Goal: Task Accomplishment & Management: Manage account settings

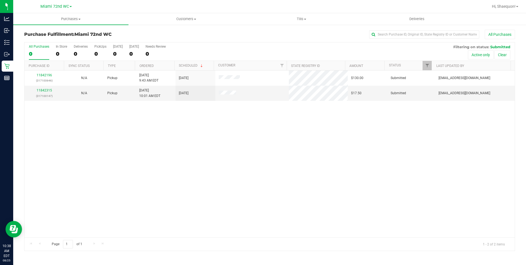
drag, startPoint x: 74, startPoint y: 147, endPoint x: 38, endPoint y: 75, distance: 80.0
click at [73, 147] on div "11842196 (317100646) N/A Pickup [DATE] 9:43 AM EDT 8/25/2025 $130.00 Submitted …" at bounding box center [270, 153] width 491 height 167
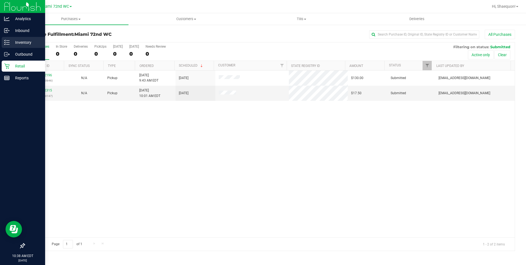
click at [3, 42] on div "Inventory" at bounding box center [23, 42] width 43 height 11
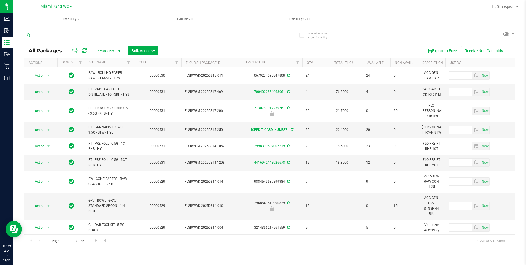
click at [116, 35] on input "text" at bounding box center [136, 35] width 224 height 8
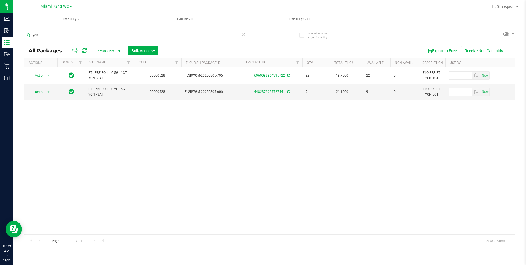
type input "yon"
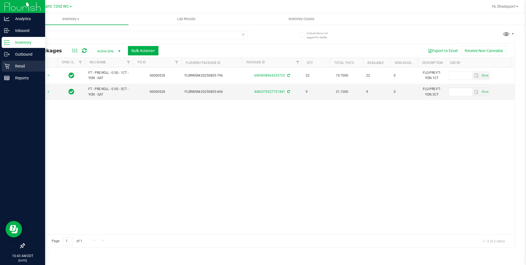
click at [15, 66] on p "Retail" at bounding box center [26, 66] width 33 height 7
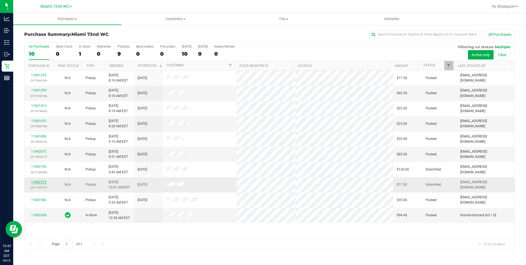
click at [42, 182] on link "11842315" at bounding box center [38, 182] width 15 height 4
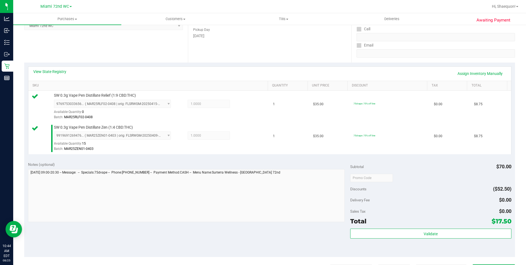
scroll to position [131, 0]
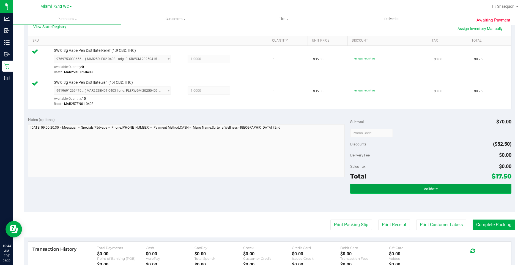
click at [447, 190] on button "Validate" at bounding box center [430, 189] width 161 height 10
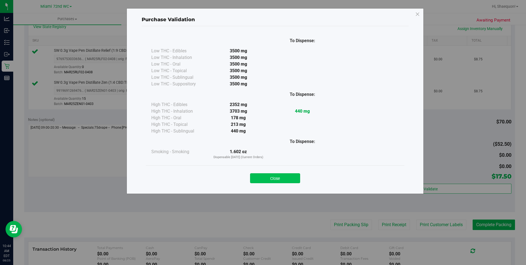
click at [279, 178] on button "Close" at bounding box center [275, 178] width 50 height 10
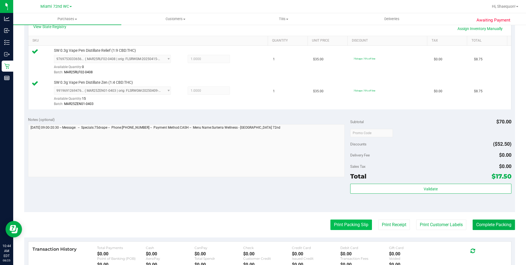
click at [356, 227] on button "Print Packing Slip" at bounding box center [352, 224] width 42 height 10
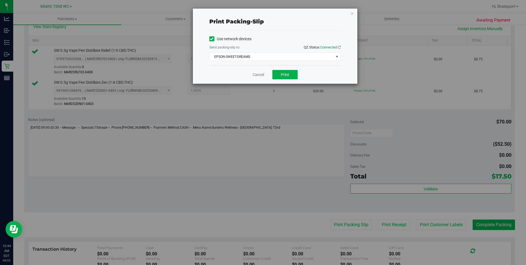
click at [288, 80] on div "Cancel Print" at bounding box center [276, 74] width 132 height 18
click at [290, 75] on button "Print" at bounding box center [285, 74] width 25 height 9
click at [257, 74] on link "Cancel" at bounding box center [259, 75] width 12 height 6
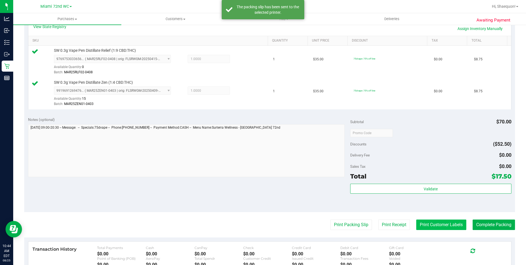
click at [452, 227] on button "Print Customer Labels" at bounding box center [442, 224] width 50 height 10
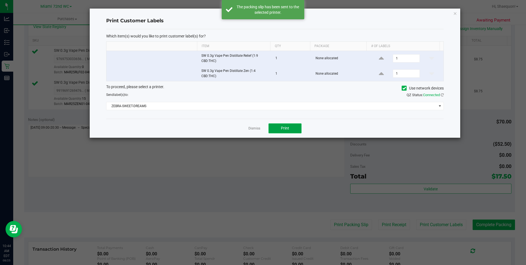
click at [292, 127] on button "Print" at bounding box center [285, 128] width 33 height 10
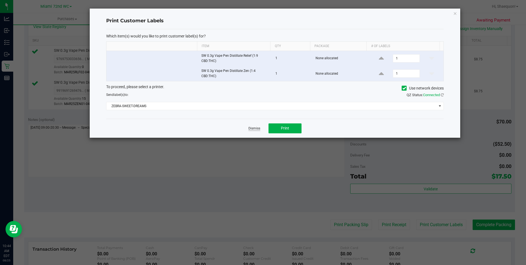
click at [255, 128] on link "Dismiss" at bounding box center [255, 128] width 12 height 5
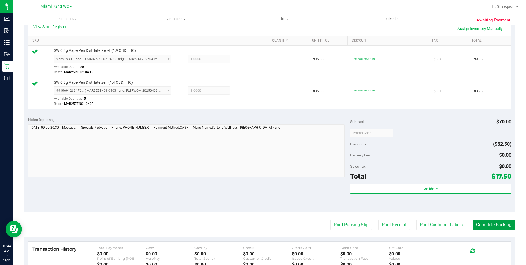
click at [489, 225] on button "Complete Packing" at bounding box center [494, 224] width 42 height 10
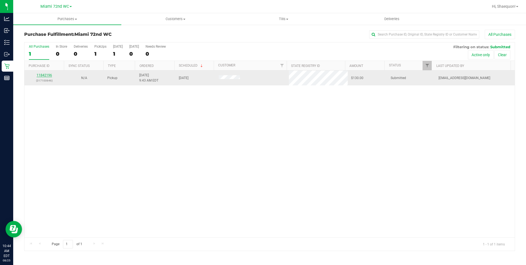
click at [42, 76] on link "11842196" at bounding box center [44, 75] width 15 height 4
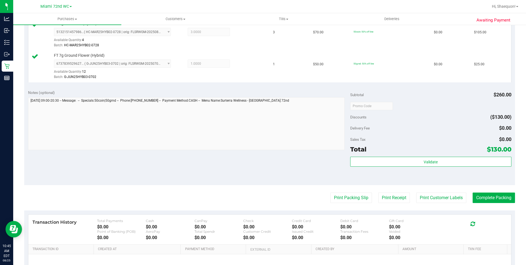
scroll to position [165, 0]
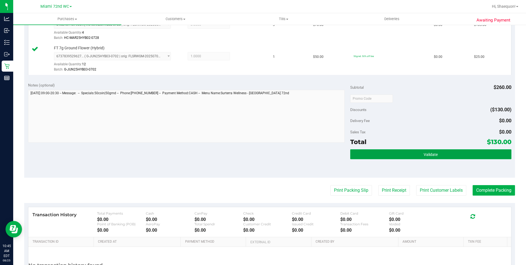
click at [424, 154] on span "Validate" at bounding box center [431, 154] width 14 height 4
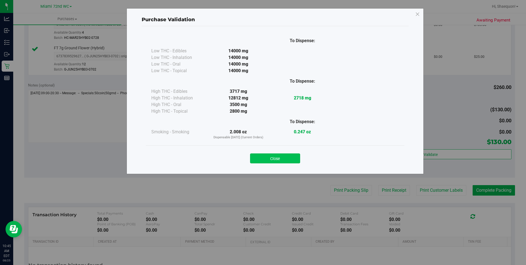
click at [281, 160] on button "Close" at bounding box center [275, 158] width 50 height 10
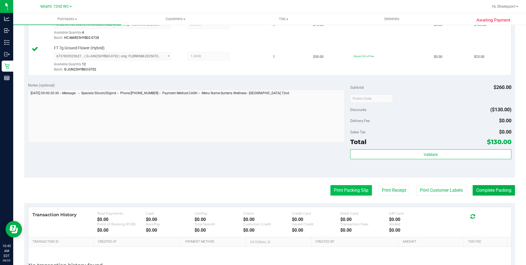
click at [348, 190] on button "Print Packing Slip" at bounding box center [352, 190] width 42 height 10
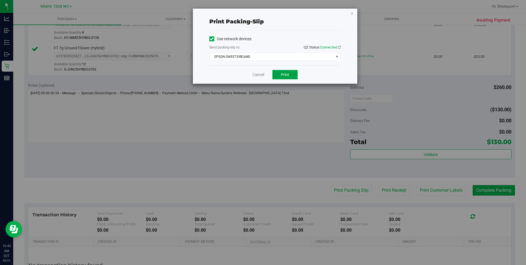
click at [290, 71] on button "Print" at bounding box center [285, 74] width 25 height 9
click at [264, 75] on link "Cancel" at bounding box center [259, 75] width 12 height 6
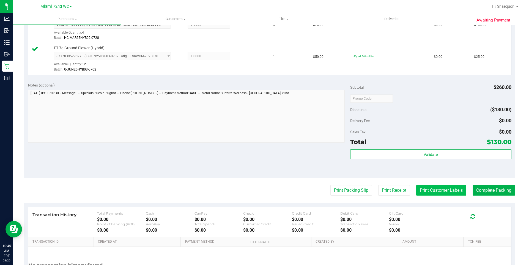
click at [448, 188] on button "Print Customer Labels" at bounding box center [442, 190] width 50 height 10
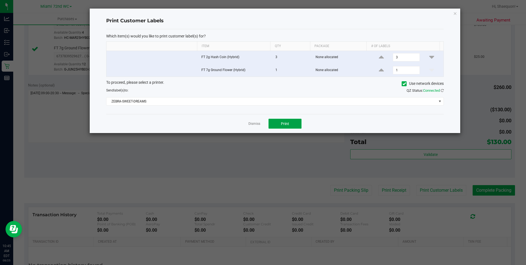
click at [293, 123] on button "Print" at bounding box center [285, 124] width 33 height 10
click at [254, 124] on link "Dismiss" at bounding box center [255, 123] width 12 height 5
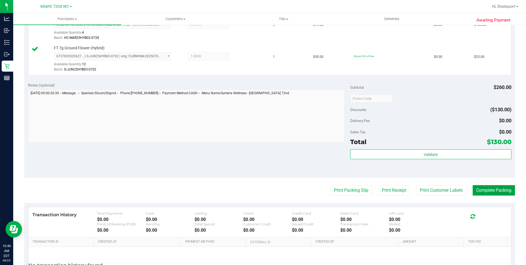
click at [492, 192] on button "Complete Packing" at bounding box center [494, 190] width 42 height 10
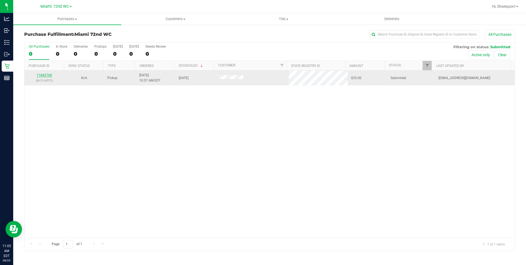
click at [45, 74] on link "11842760" at bounding box center [44, 75] width 15 height 4
click at [46, 72] on td "11842760 (317110777)" at bounding box center [45, 77] width 40 height 15
click at [45, 75] on link "11842760" at bounding box center [44, 75] width 15 height 4
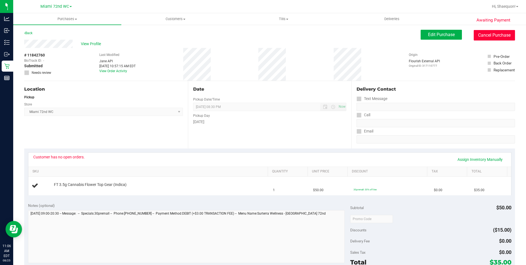
click at [497, 34] on button "Cancel Purchase" at bounding box center [494, 35] width 41 height 10
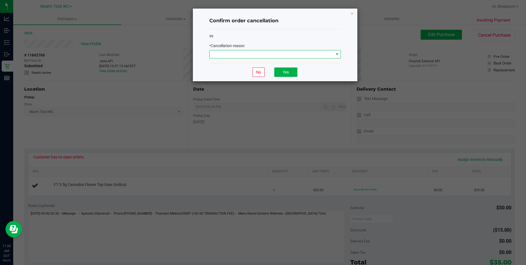
click at [337, 54] on span at bounding box center [337, 54] width 4 height 4
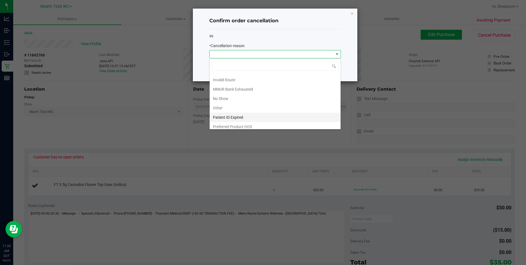
scroll to position [29, 0]
click at [246, 87] on li "MMUR Bank Exhausted" at bounding box center [275, 85] width 131 height 9
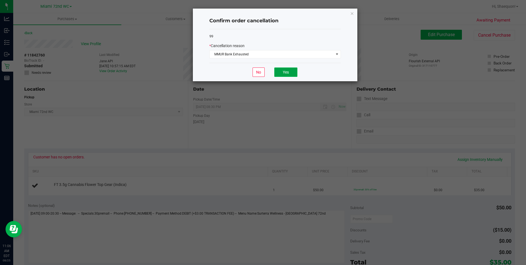
click at [295, 71] on button "Yes" at bounding box center [285, 71] width 23 height 9
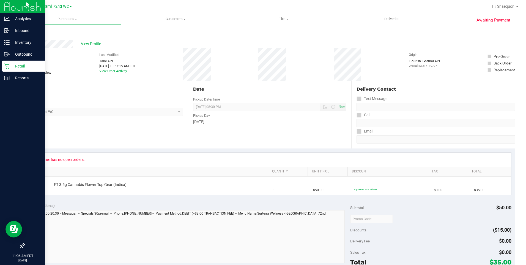
click at [23, 64] on p "Retail" at bounding box center [26, 66] width 33 height 7
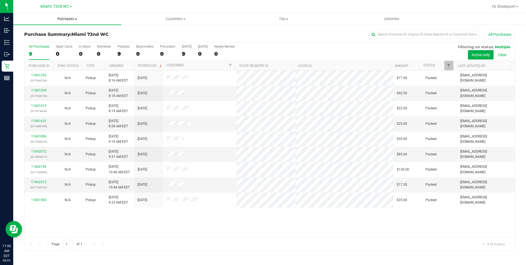
click at [74, 18] on span "Purchases" at bounding box center [67, 19] width 108 height 5
click at [71, 39] on li "Fulfillment" at bounding box center [67, 40] width 108 height 7
